Goal: Learn about a topic

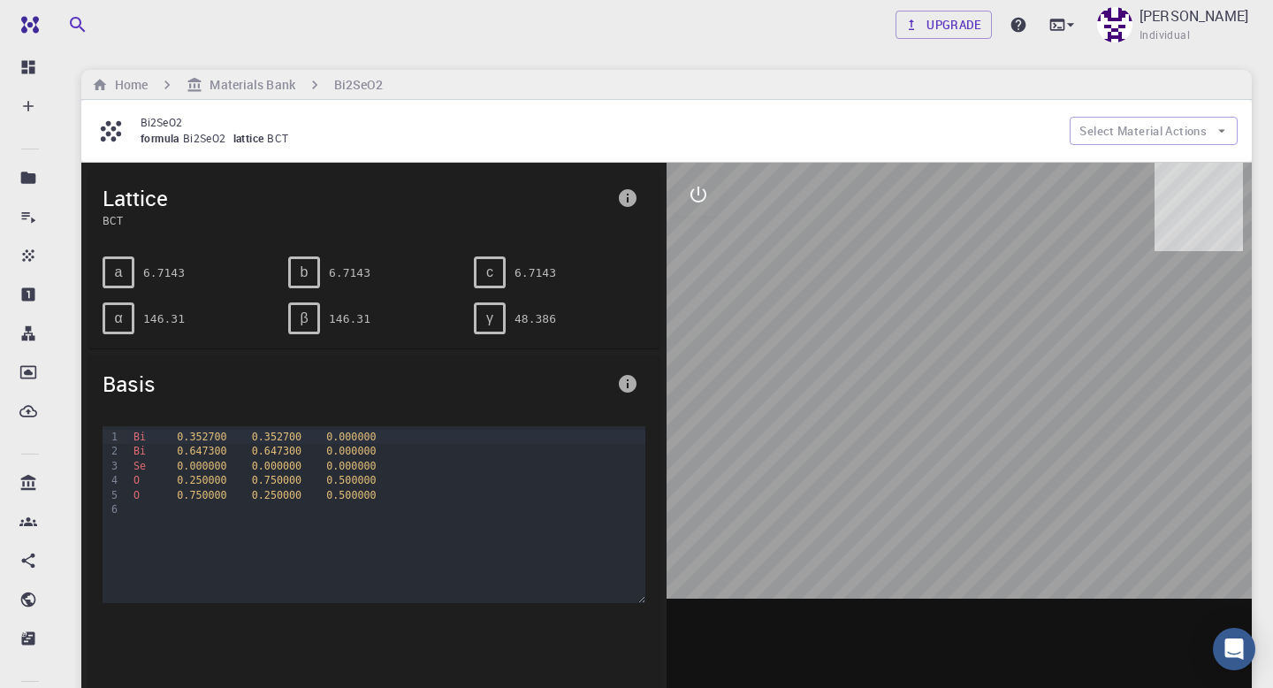
drag, startPoint x: 861, startPoint y: 439, endPoint x: 819, endPoint y: 368, distance: 82.8
click at [819, 367] on div at bounding box center [958, 438] width 585 height 550
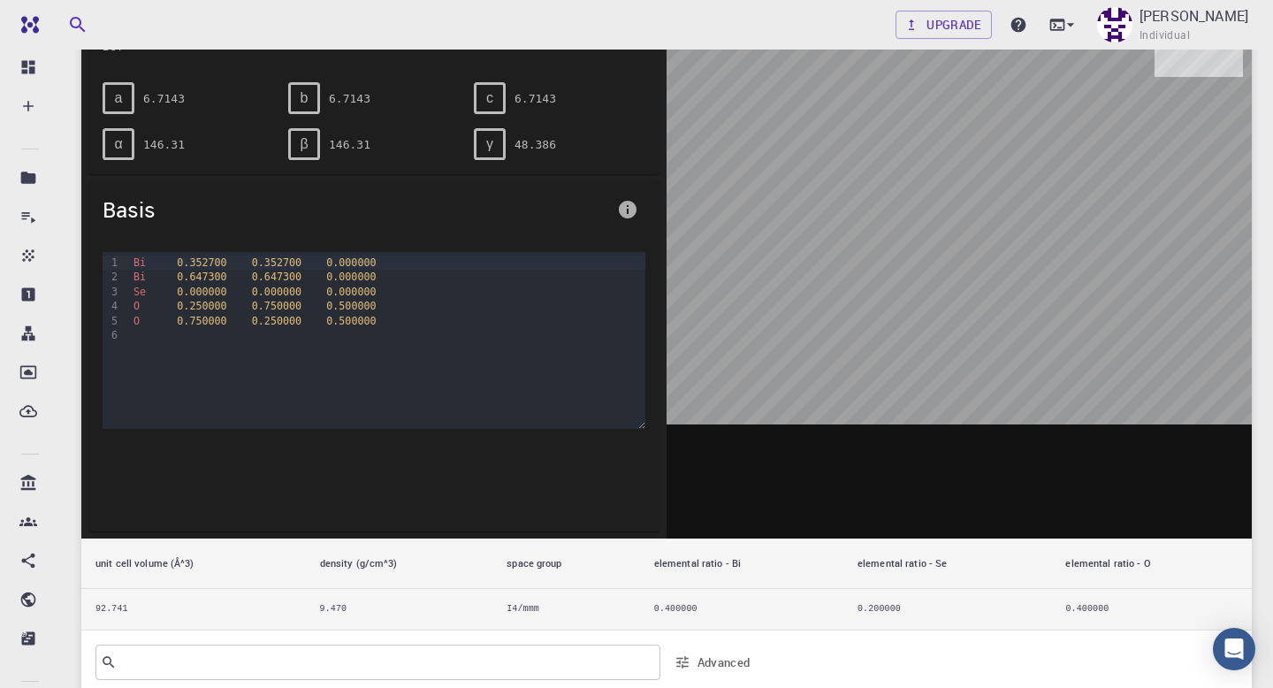
scroll to position [103, 0]
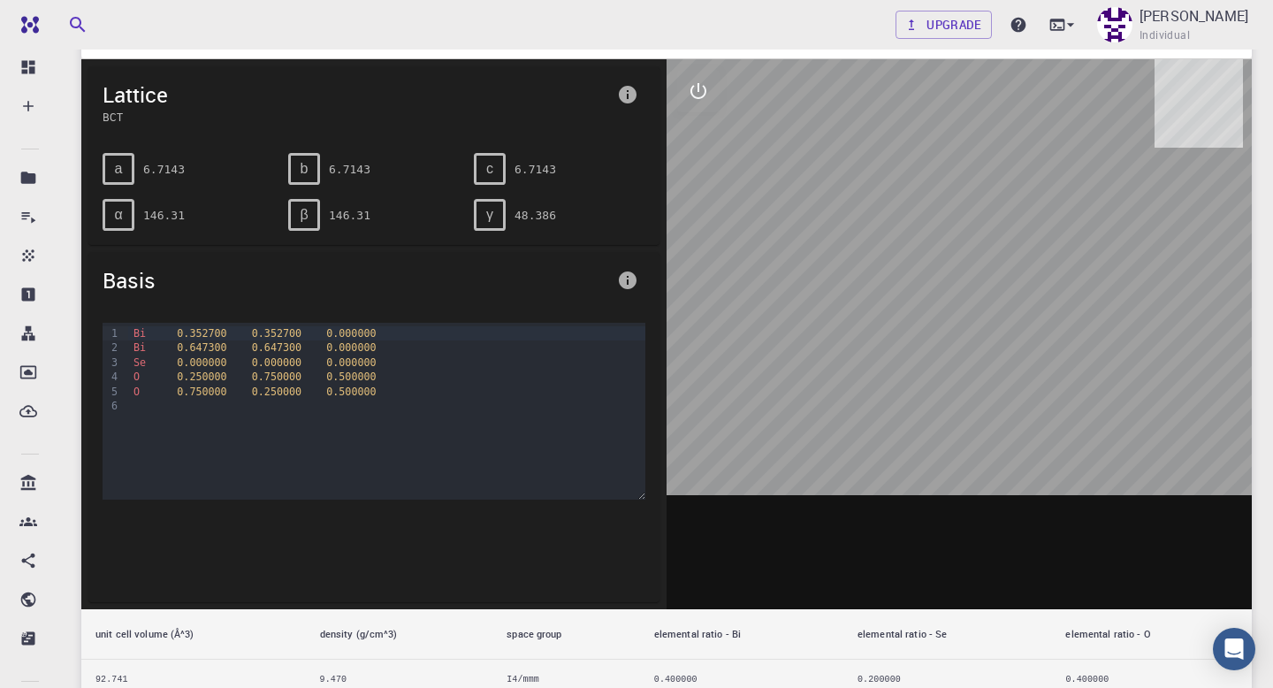
click at [318, 353] on div "Bi 0.352700 0.352700 0.000000 Bi 0.647300 0.647300 0.000000 Se 0.000000 0.00000…" at bounding box center [386, 411] width 517 height 177
click at [231, 351] on div "Bi 0.647300 0.647300 0.000000" at bounding box center [386, 347] width 517 height 14
click at [222, 337] on span "0.352700" at bounding box center [201, 333] width 49 height 12
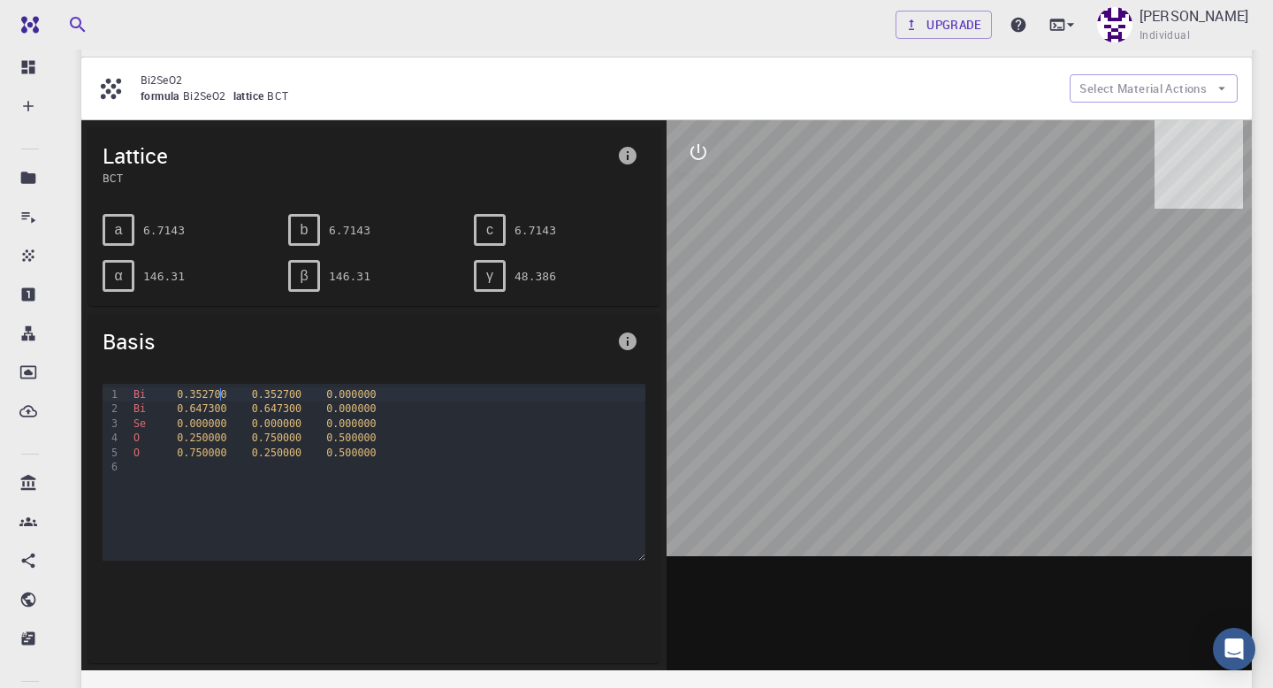
scroll to position [30, 0]
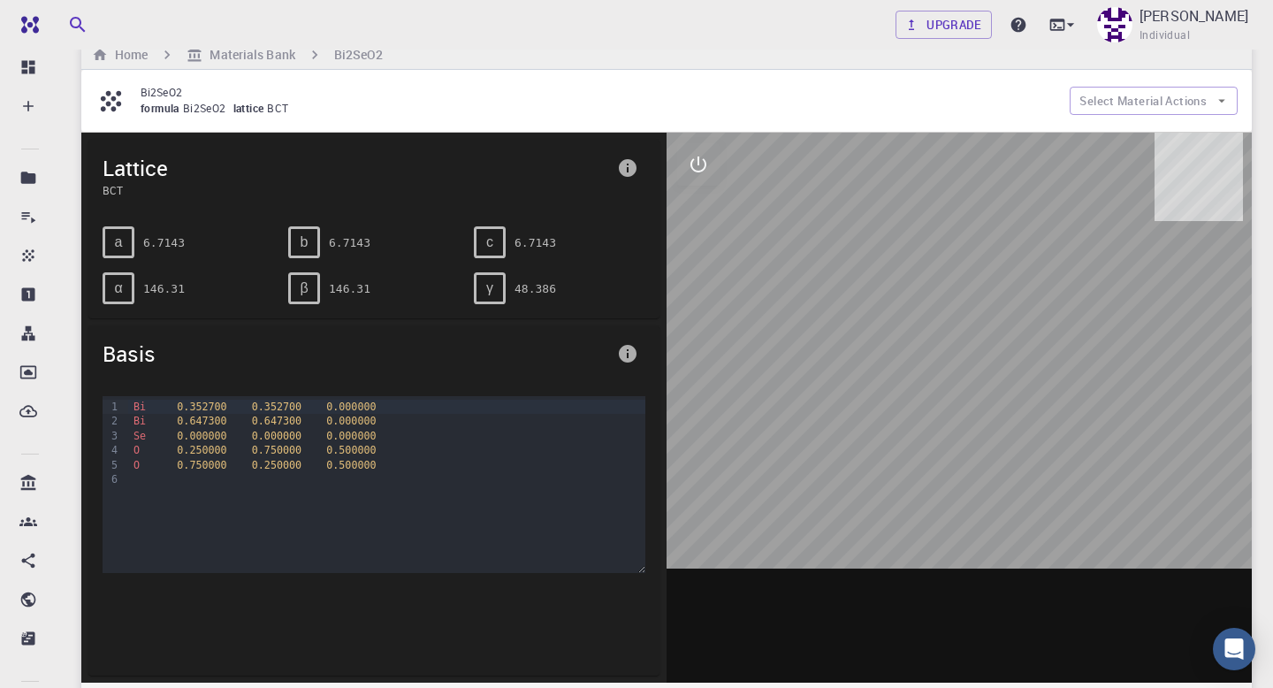
click at [731, 321] on div at bounding box center [958, 408] width 585 height 550
click at [696, 156] on icon "interactive" at bounding box center [698, 164] width 21 height 21
click at [695, 209] on icon "view" at bounding box center [697, 207] width 19 height 13
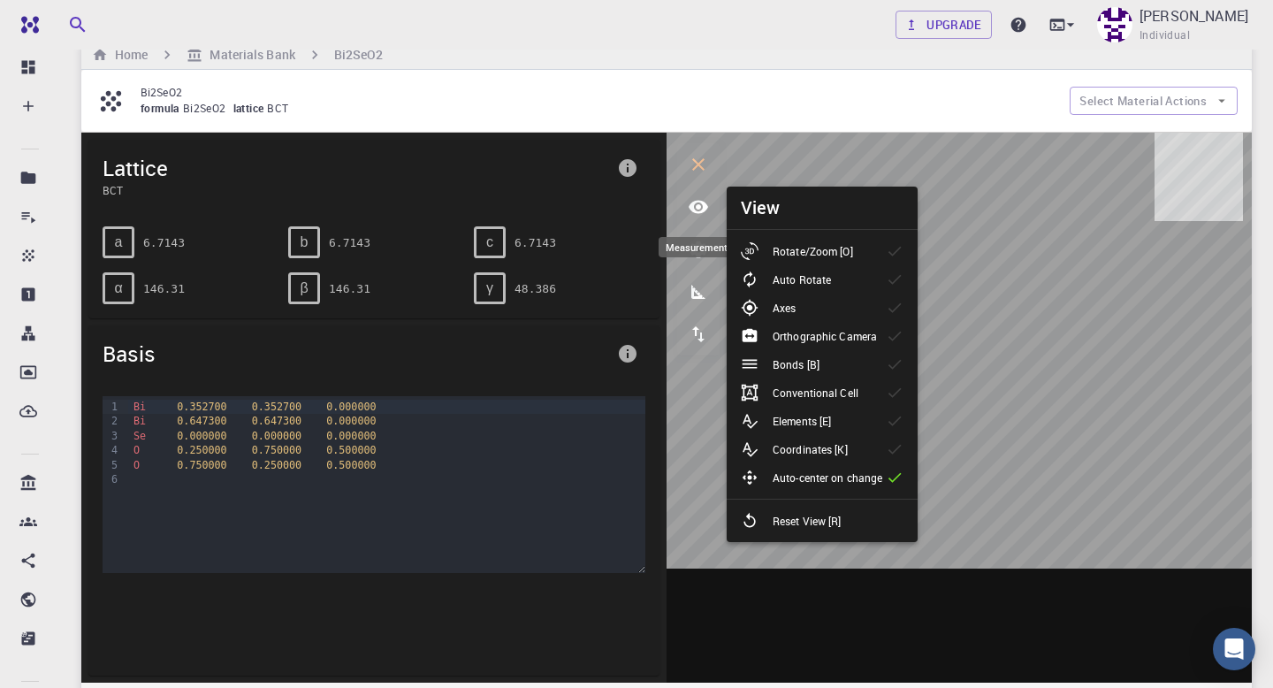
click at [695, 293] on icon "measurements" at bounding box center [698, 292] width 14 height 14
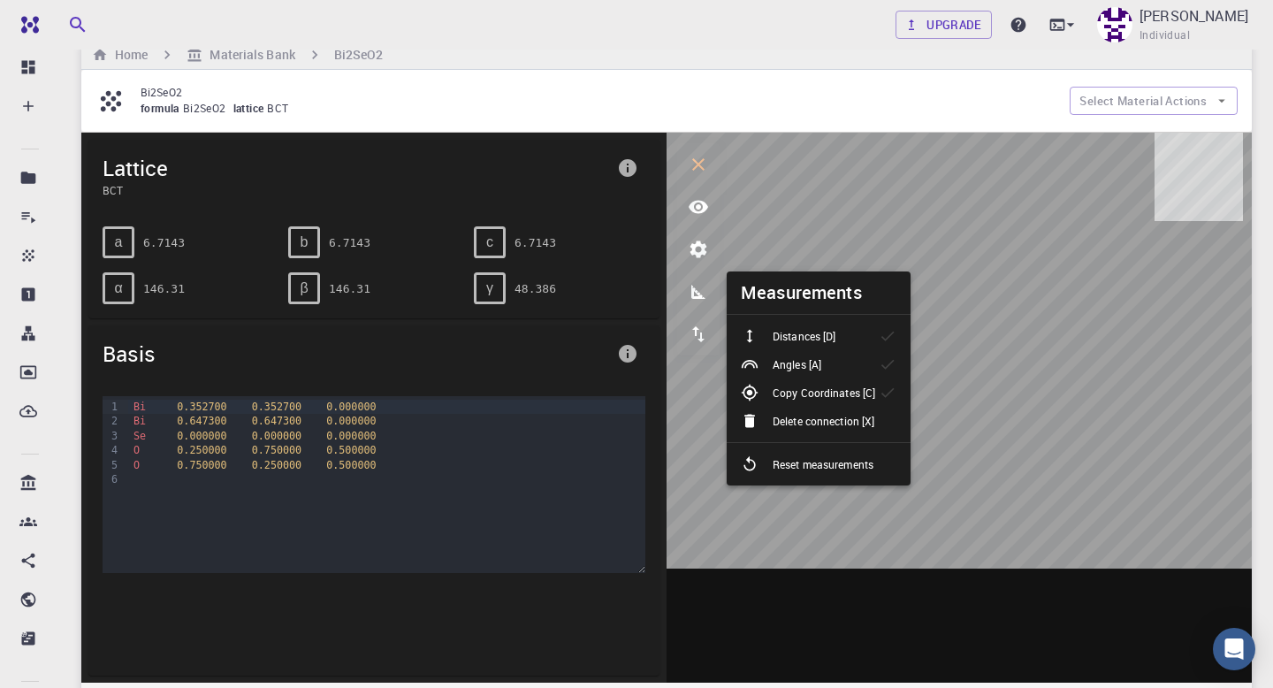
click at [791, 342] on p "Distances [D]" at bounding box center [803, 336] width 63 height 16
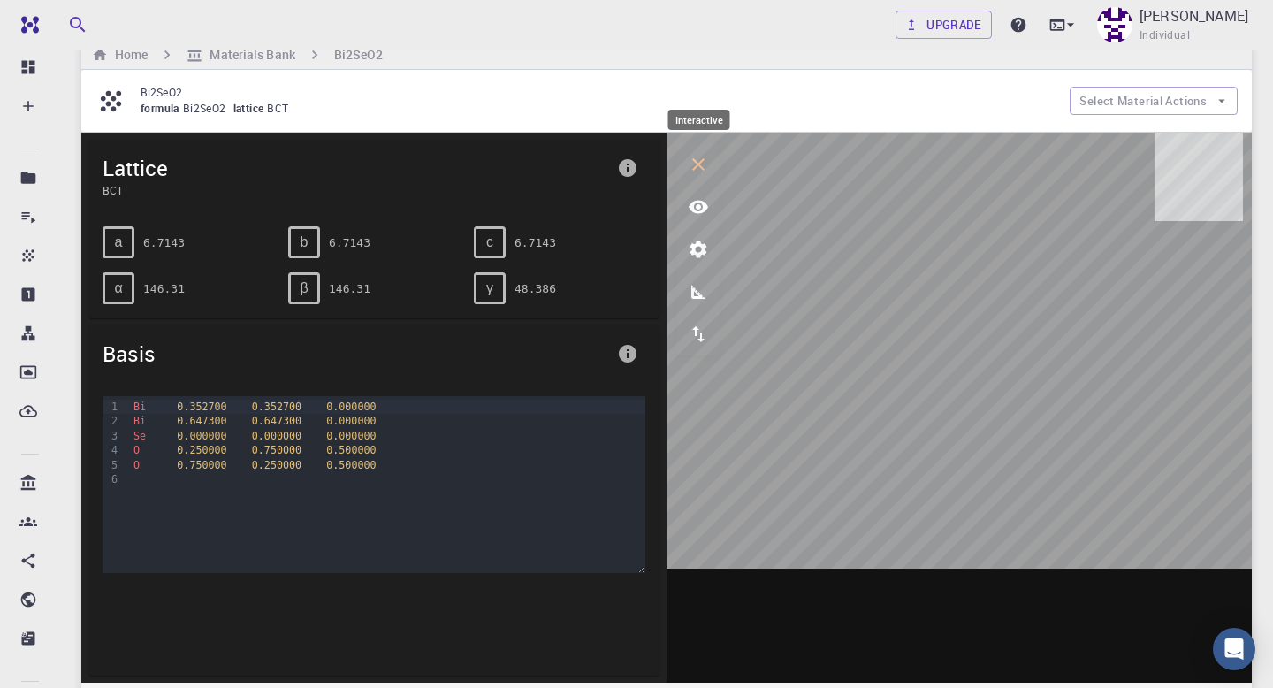
click at [706, 163] on icon "interactive" at bounding box center [698, 164] width 21 height 21
click at [689, 161] on icon "interactive" at bounding box center [698, 164] width 21 height 21
click at [699, 199] on icon "view" at bounding box center [698, 206] width 21 height 21
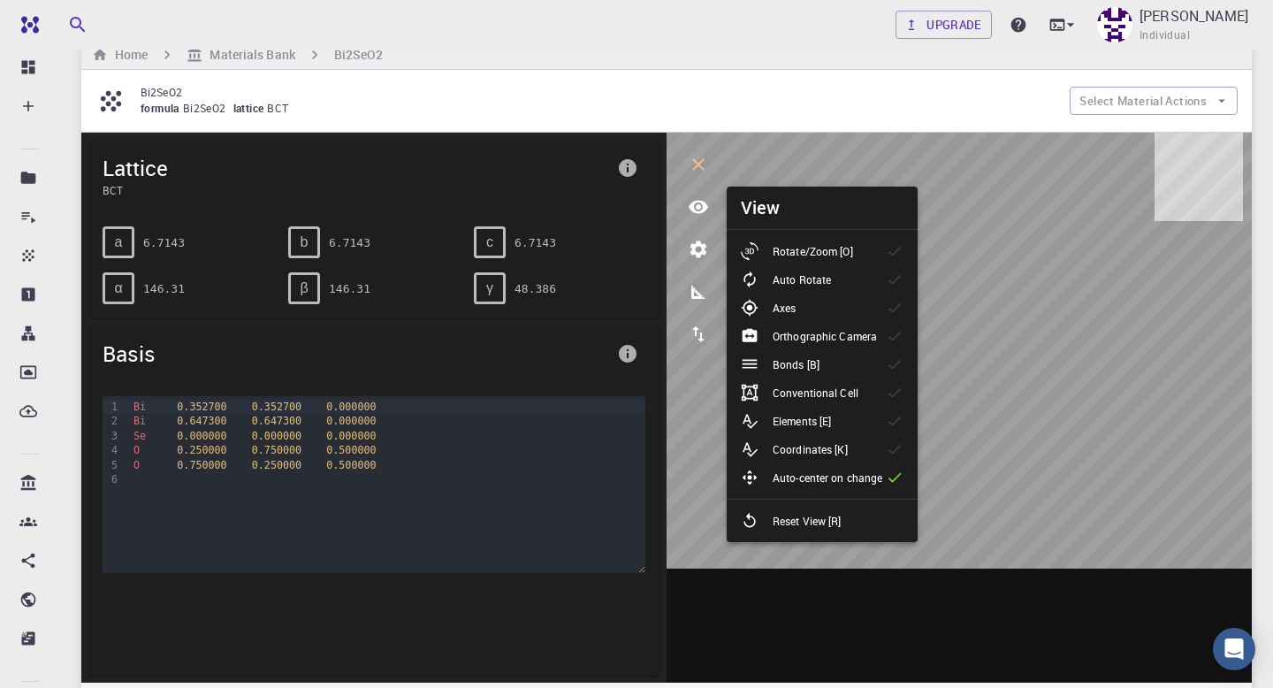
click at [807, 243] on p "Rotate/Zoom [O]" at bounding box center [812, 251] width 80 height 16
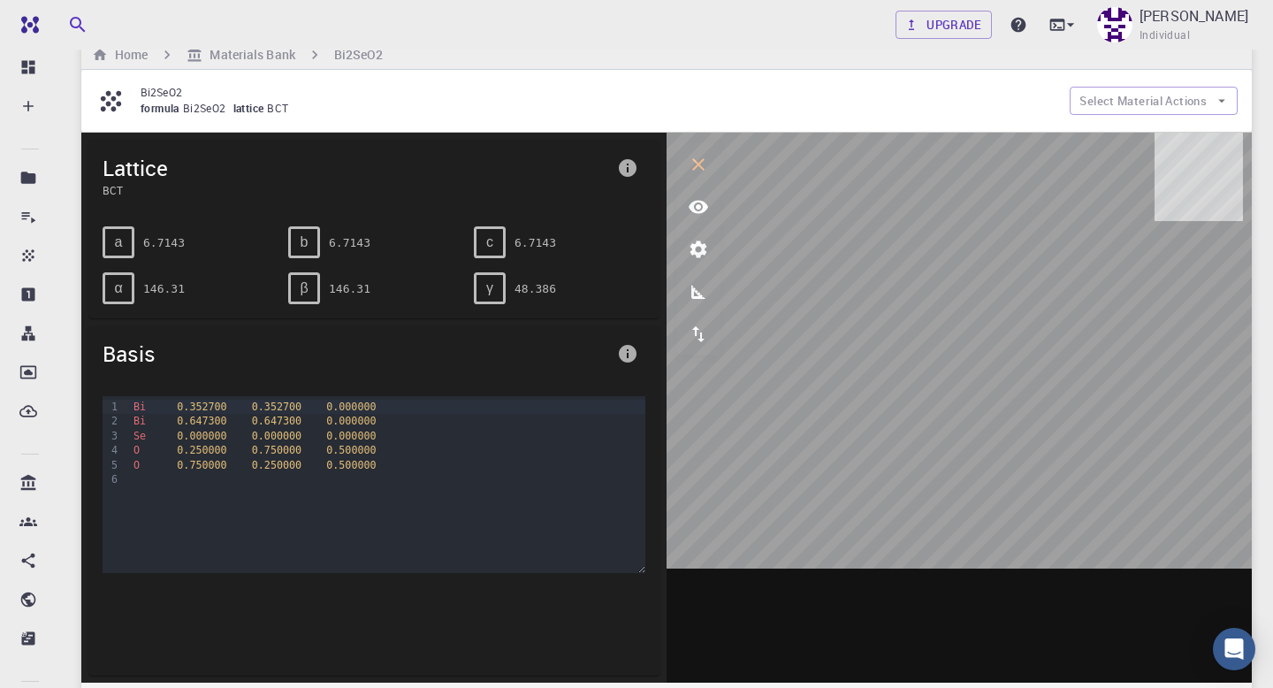
click at [695, 205] on icon "view" at bounding box center [698, 206] width 21 height 21
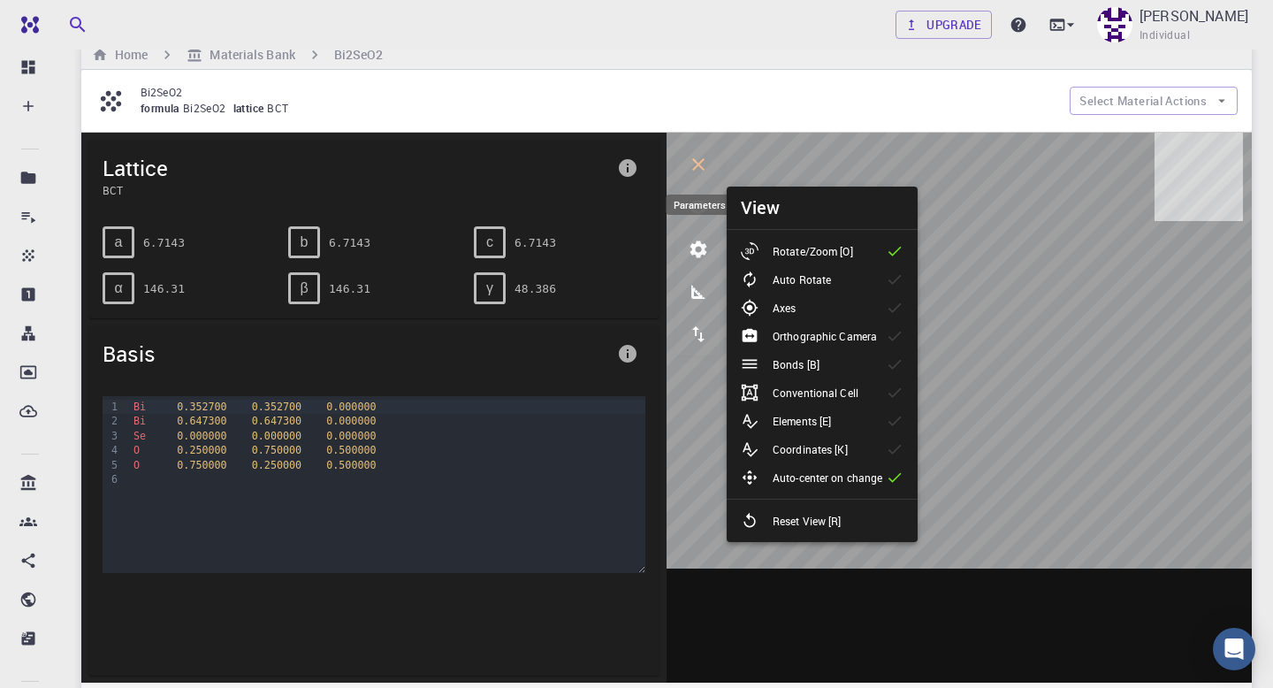
click at [700, 253] on icon "parameters" at bounding box center [698, 248] width 17 height 17
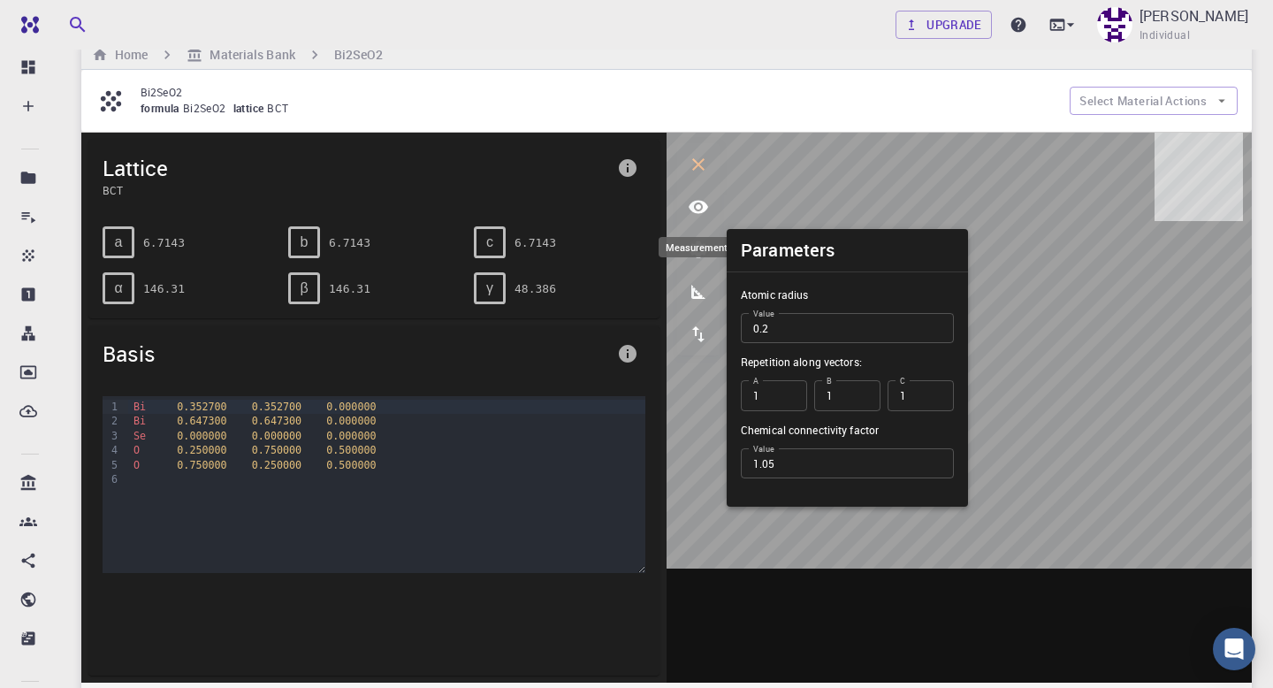
click at [701, 285] on icon "measurements" at bounding box center [698, 291] width 21 height 21
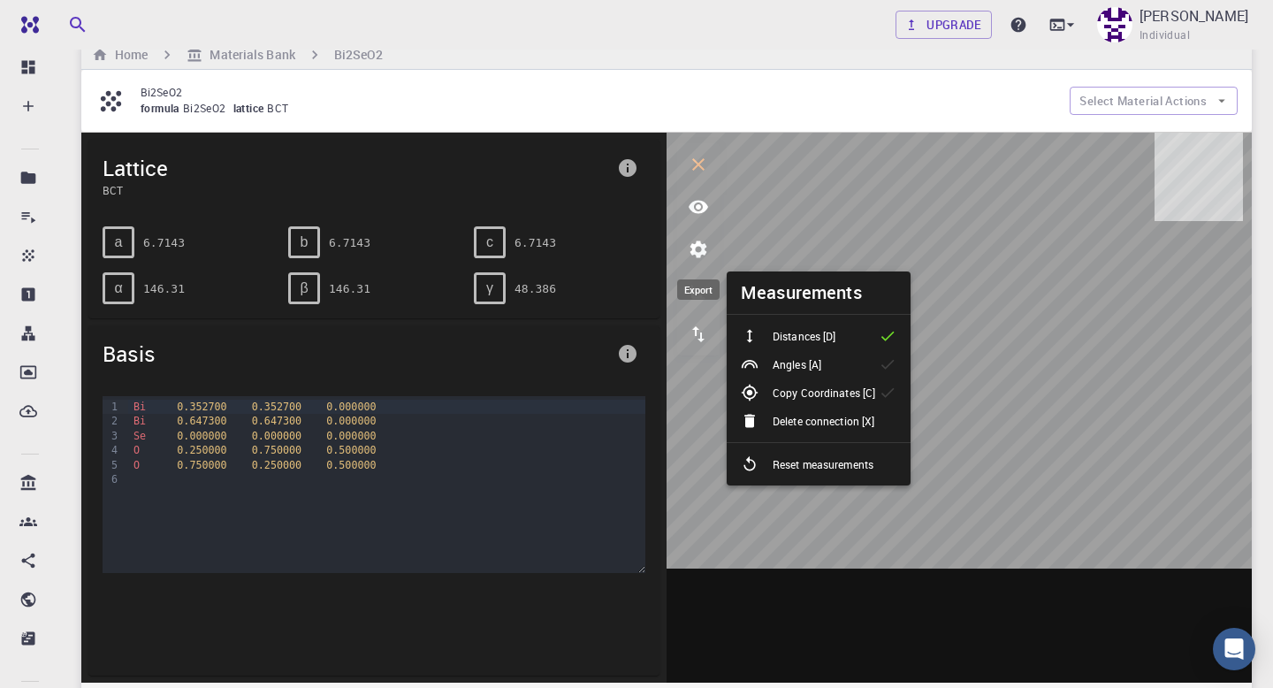
click at [704, 333] on icon "export" at bounding box center [698, 333] width 21 height 21
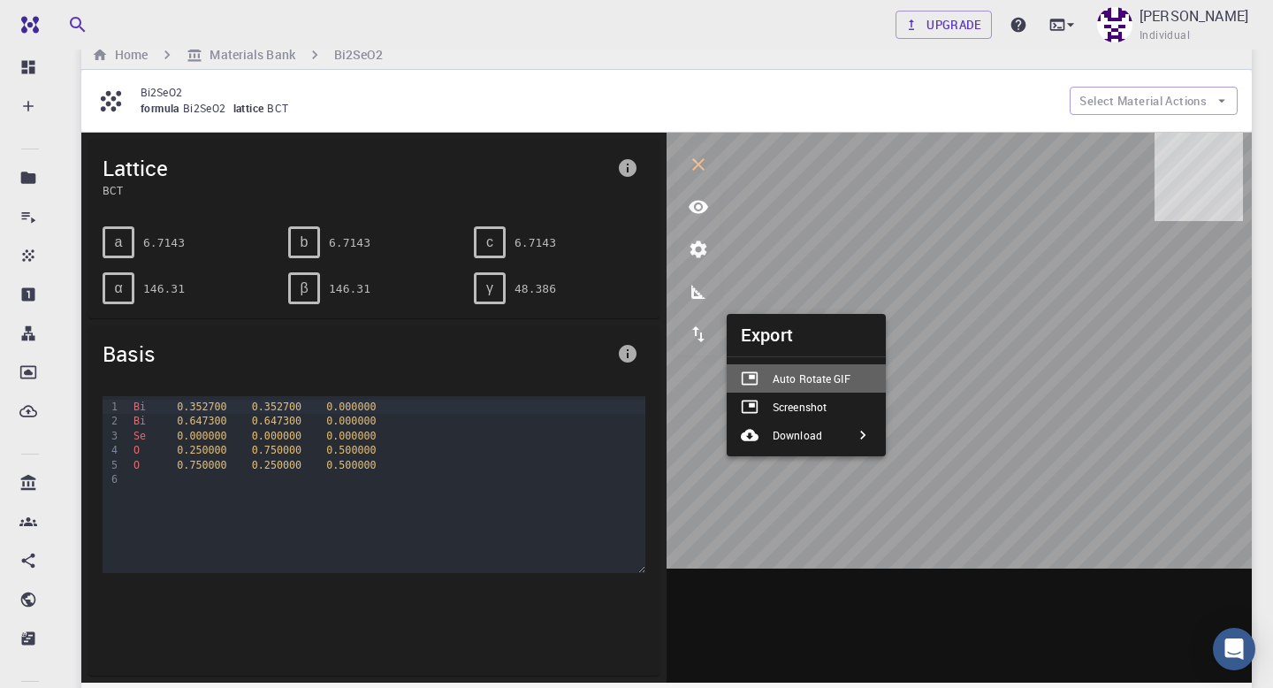
click at [808, 383] on p "Auto Rotate GIF" at bounding box center [811, 378] width 78 height 16
